Goal: Information Seeking & Learning: Learn about a topic

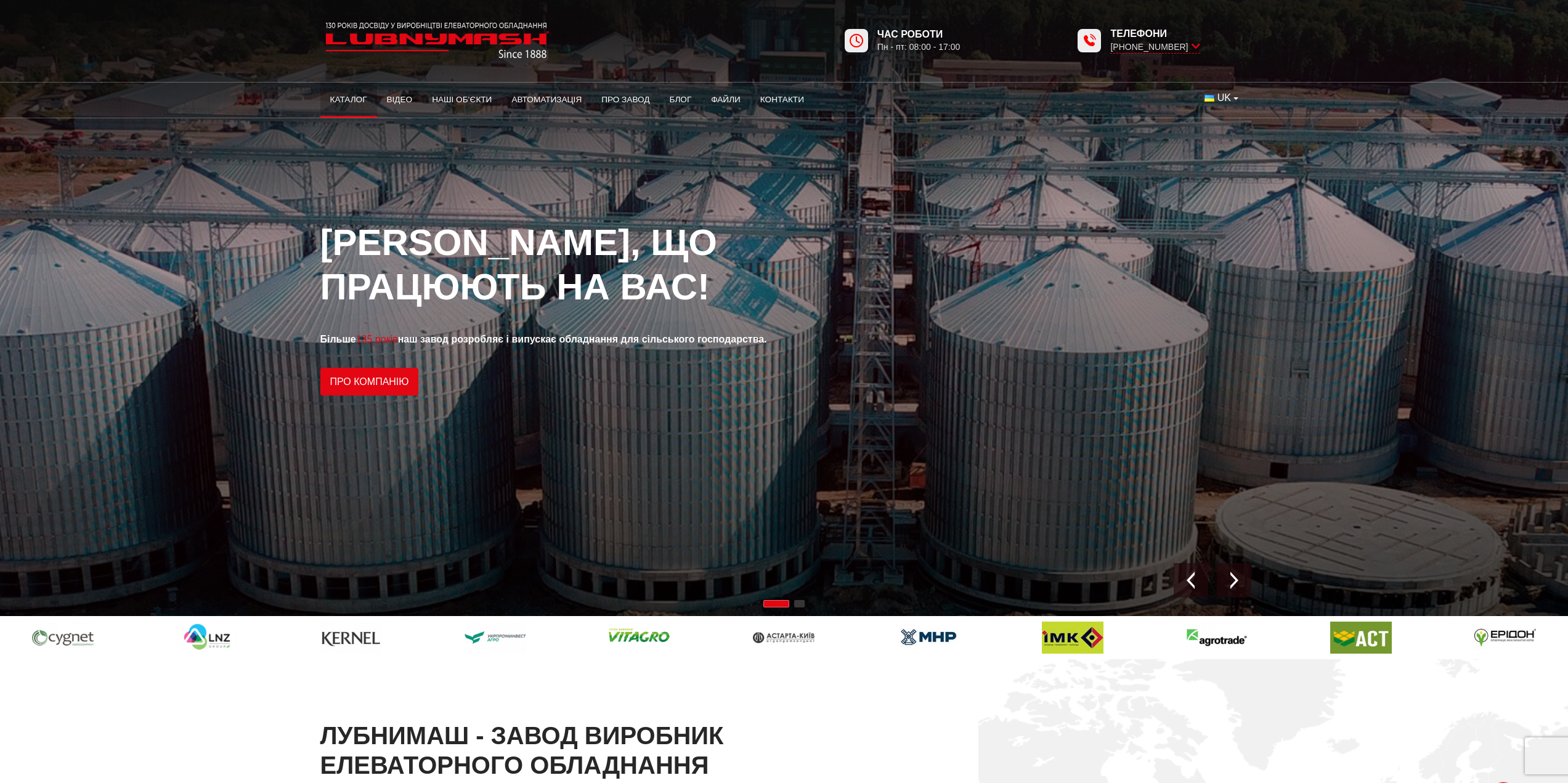
click at [356, 100] on link "Каталог" at bounding box center [349, 100] width 57 height 27
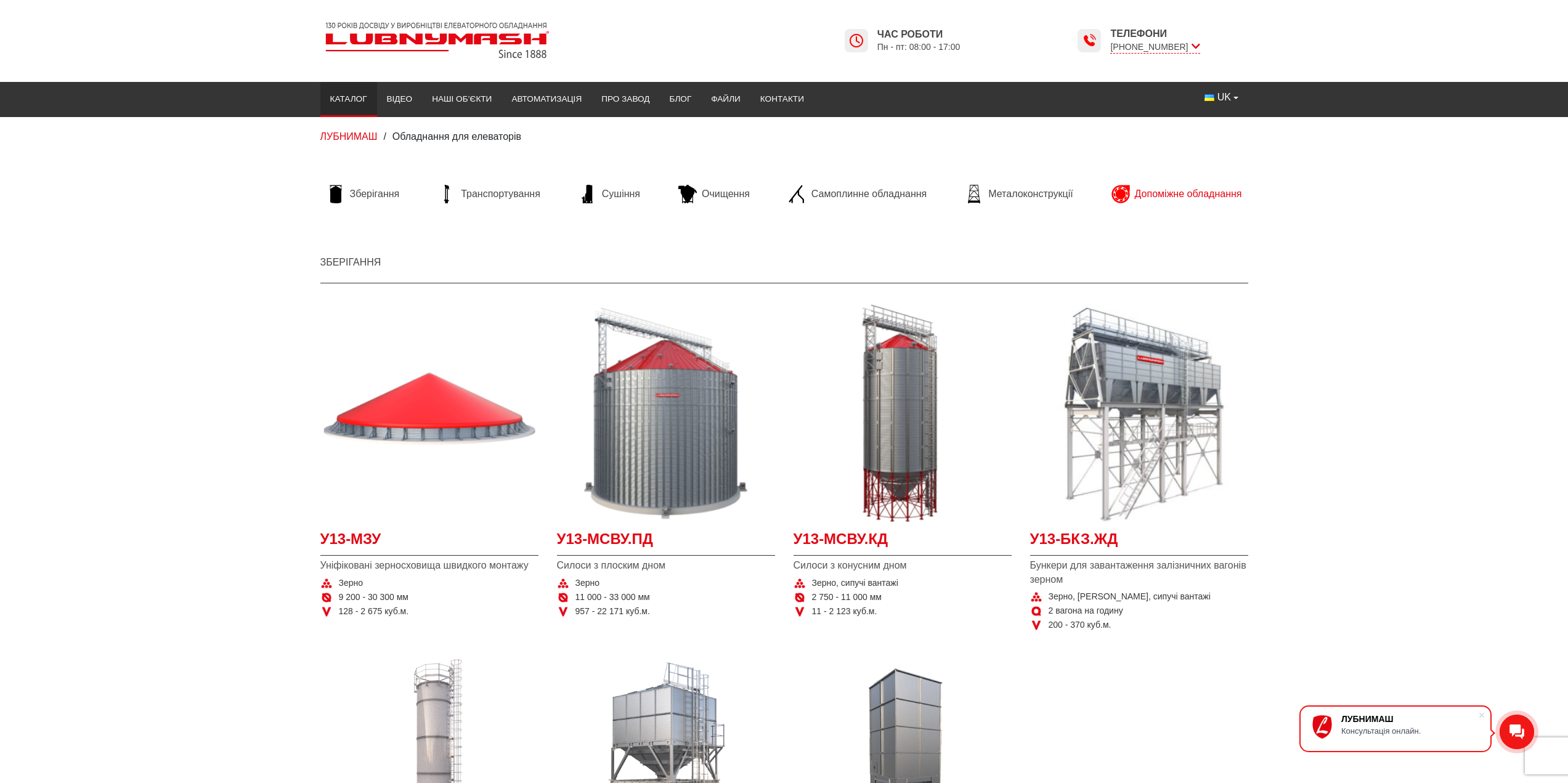
click at [1134, 186] on link "Допоміжне обладнання" at bounding box center [1177, 194] width 143 height 19
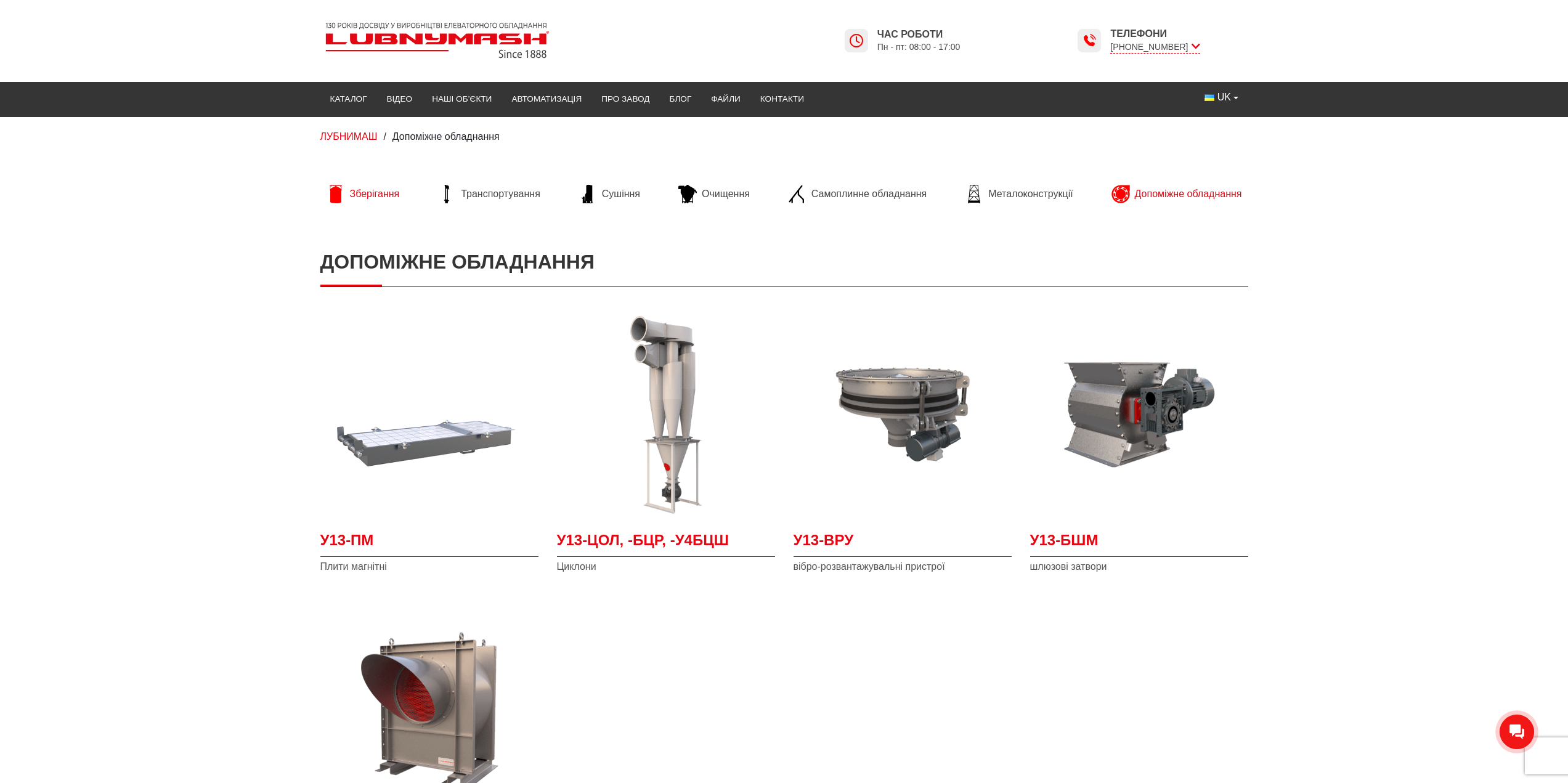
click at [377, 202] on link "Зберігання" at bounding box center [363, 194] width 85 height 19
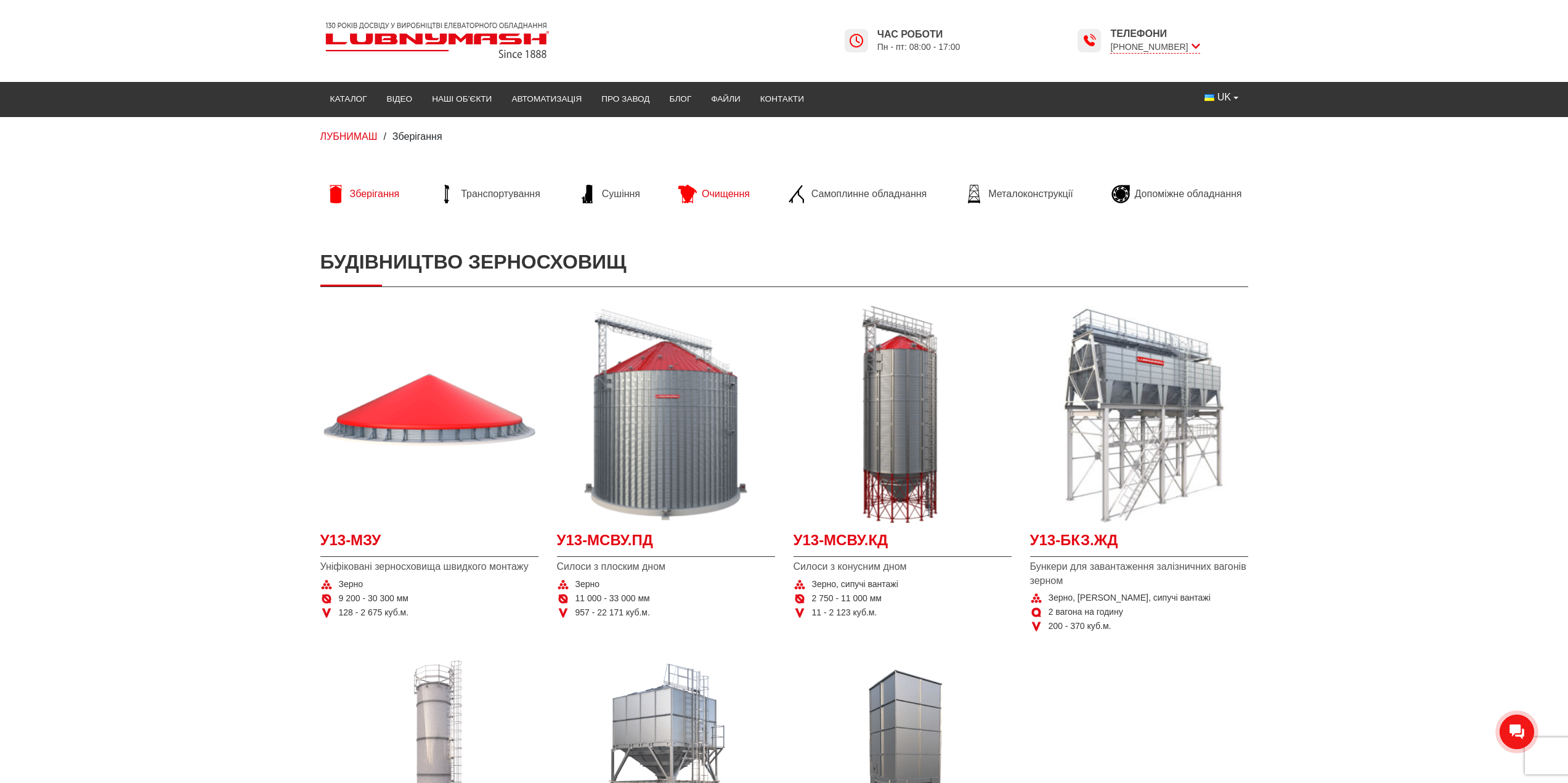
click at [741, 189] on span "Очищення" at bounding box center [725, 194] width 48 height 13
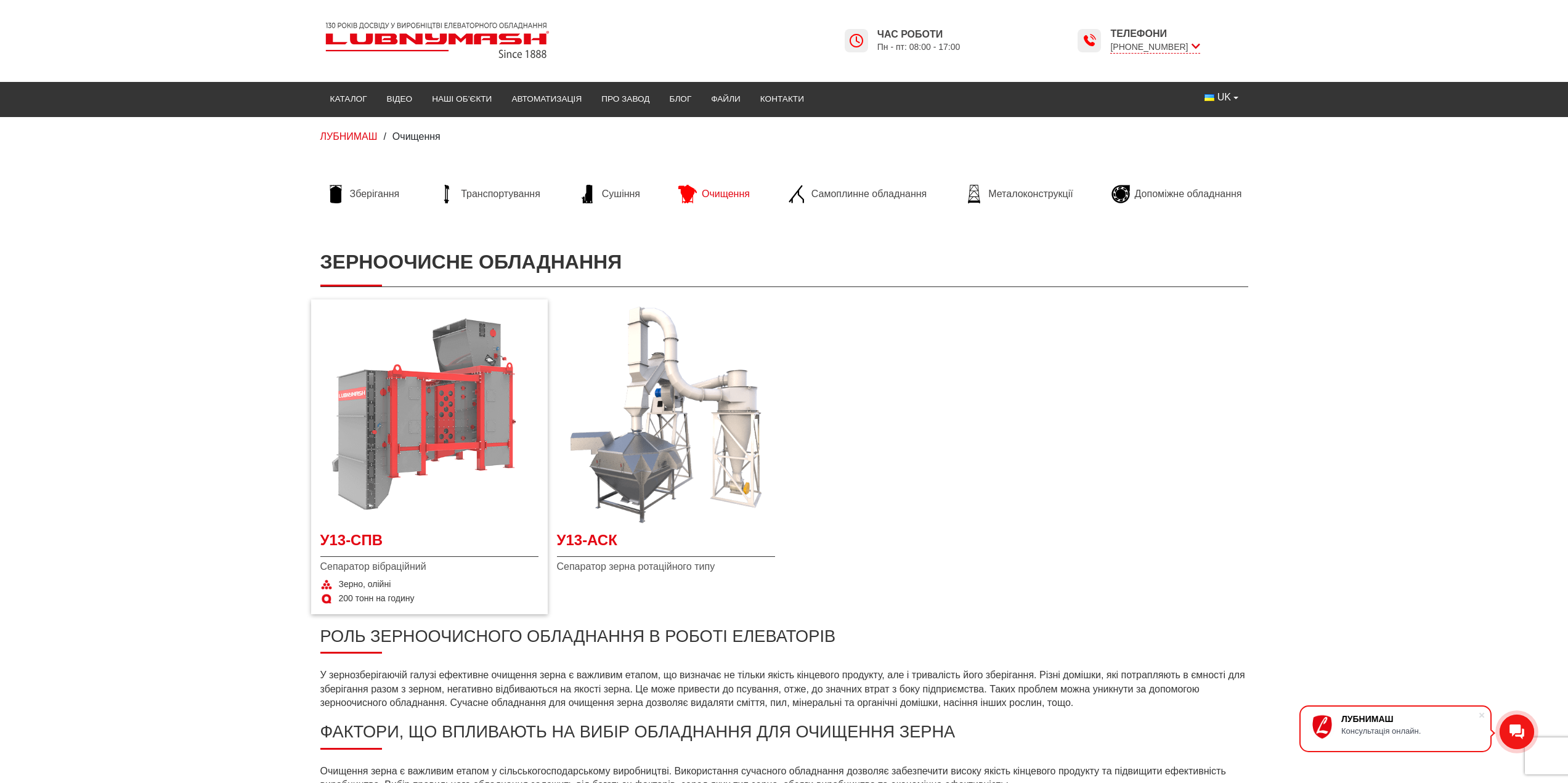
click at [443, 434] on img at bounding box center [429, 414] width 218 height 218
